Goal: Entertainment & Leisure: Consume media (video, audio)

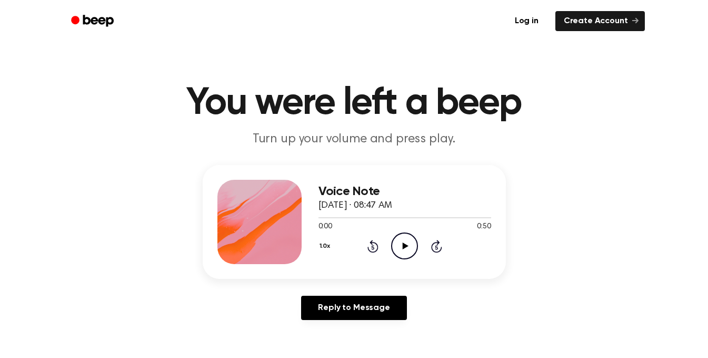
click at [408, 249] on icon "Play Audio" at bounding box center [404, 245] width 27 height 27
drag, startPoint x: 479, startPoint y: 219, endPoint x: 462, endPoint y: 218, distance: 16.3
click at [462, 218] on div at bounding box center [405, 217] width 173 height 8
click at [456, 216] on div at bounding box center [405, 217] width 173 height 8
click at [444, 215] on div at bounding box center [405, 217] width 173 height 8
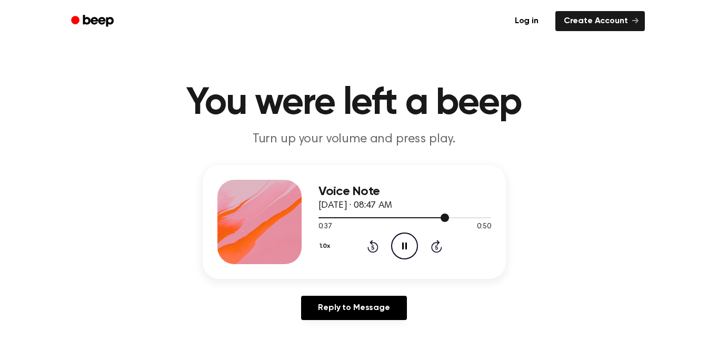
click at [428, 214] on div at bounding box center [405, 217] width 173 height 8
click at [319, 217] on div at bounding box center [405, 217] width 173 height 1
click at [392, 237] on icon "Play Audio" at bounding box center [404, 245] width 27 height 27
click at [403, 241] on icon "Pause Audio" at bounding box center [404, 245] width 27 height 27
click at [396, 244] on icon "Play Audio" at bounding box center [404, 245] width 27 height 27
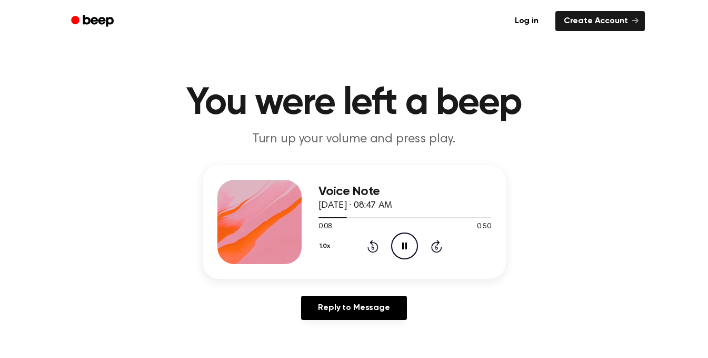
click at [396, 244] on icon "Pause Audio" at bounding box center [404, 245] width 27 height 27
